Goal: Task Accomplishment & Management: Use online tool/utility

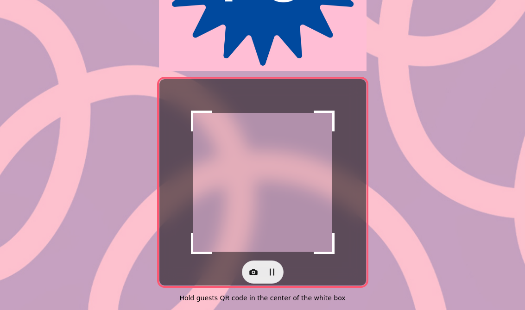
scroll to position [175, 0]
click at [250, 269] on icon "button" at bounding box center [253, 272] width 8 height 6
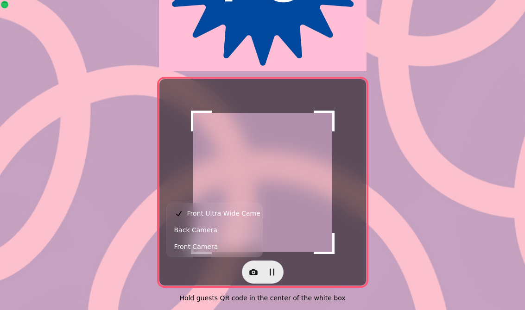
click at [224, 231] on button "Back Camera" at bounding box center [215, 230] width 92 height 17
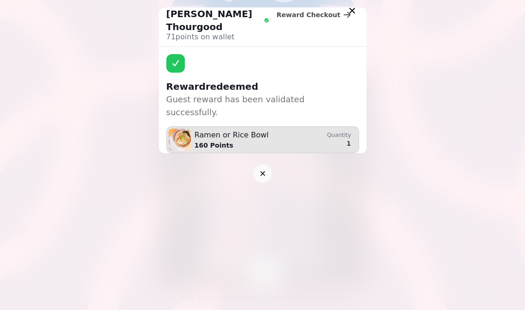
click at [354, 8] on icon "button" at bounding box center [352, 11] width 6 height 6
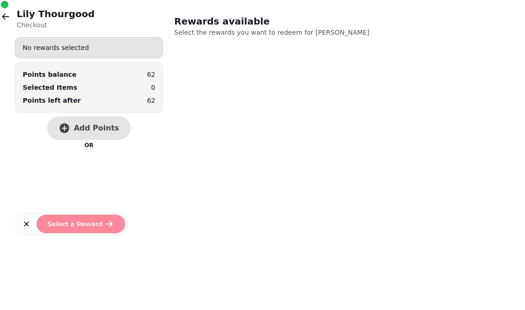
click at [82, 127] on span "Add Points" at bounding box center [96, 128] width 45 height 7
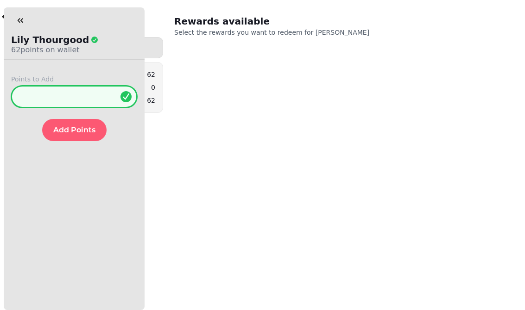
click at [75, 97] on input "*" at bounding box center [74, 97] width 126 height 22
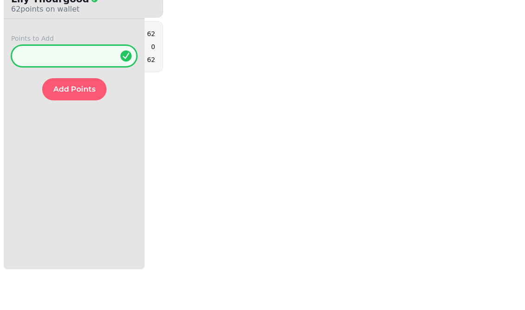
type input "*"
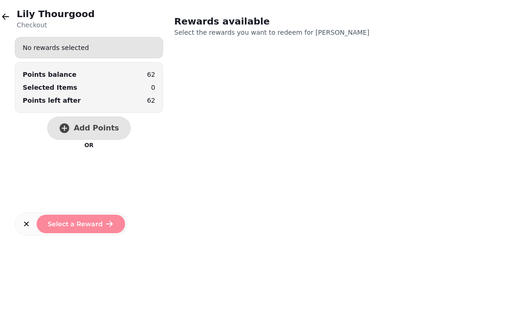
click at [94, 131] on span "Add Points" at bounding box center [96, 128] width 45 height 7
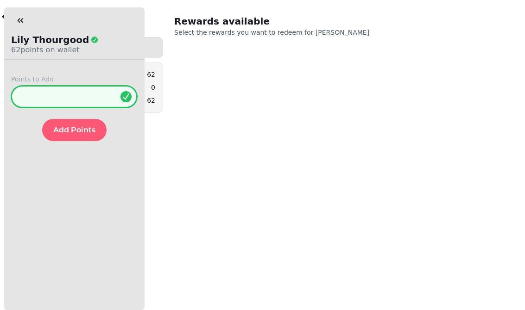
click at [79, 94] on input "*" at bounding box center [74, 97] width 126 height 22
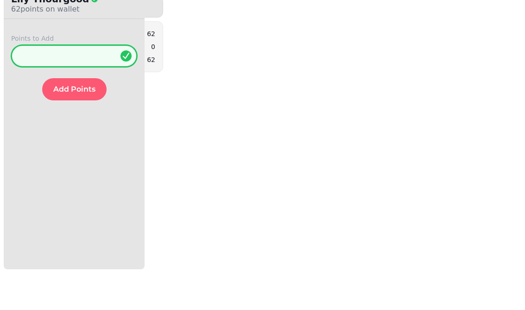
type input "**"
click at [76, 126] on span "Add Points" at bounding box center [74, 129] width 42 height 7
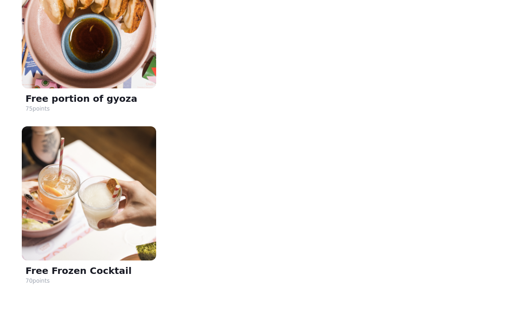
scroll to position [414, 0]
